Goal: Information Seeking & Learning: Learn about a topic

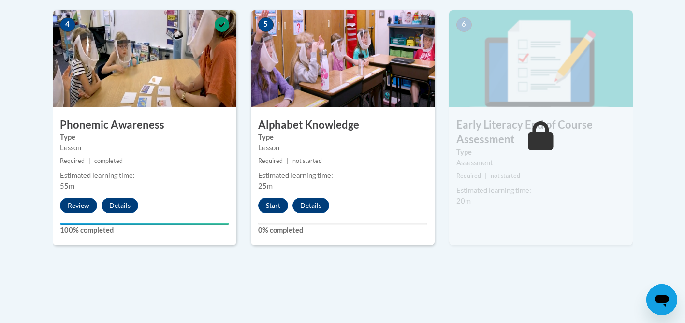
scroll to position [586, 0]
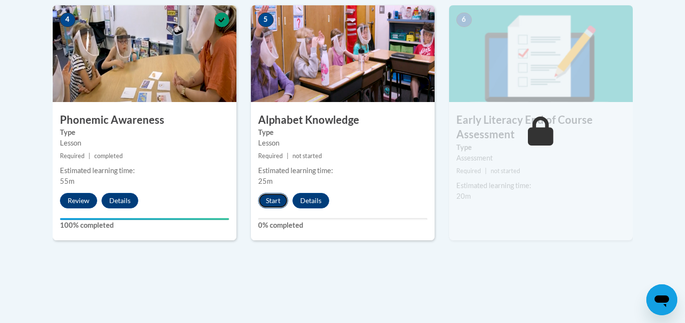
click at [269, 199] on button "Start" at bounding box center [273, 200] width 30 height 15
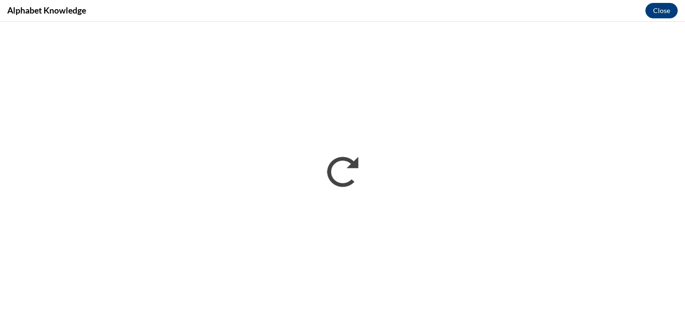
scroll to position [0, 0]
